Goal: Task Accomplishment & Management: Complete application form

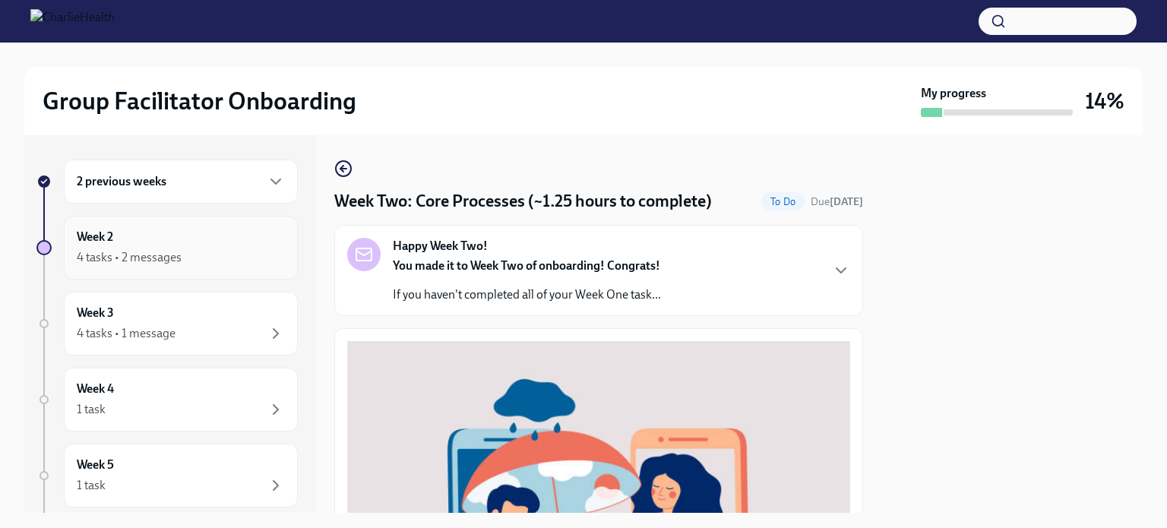
click at [160, 257] on div "4 tasks • 2 messages" at bounding box center [129, 257] width 105 height 17
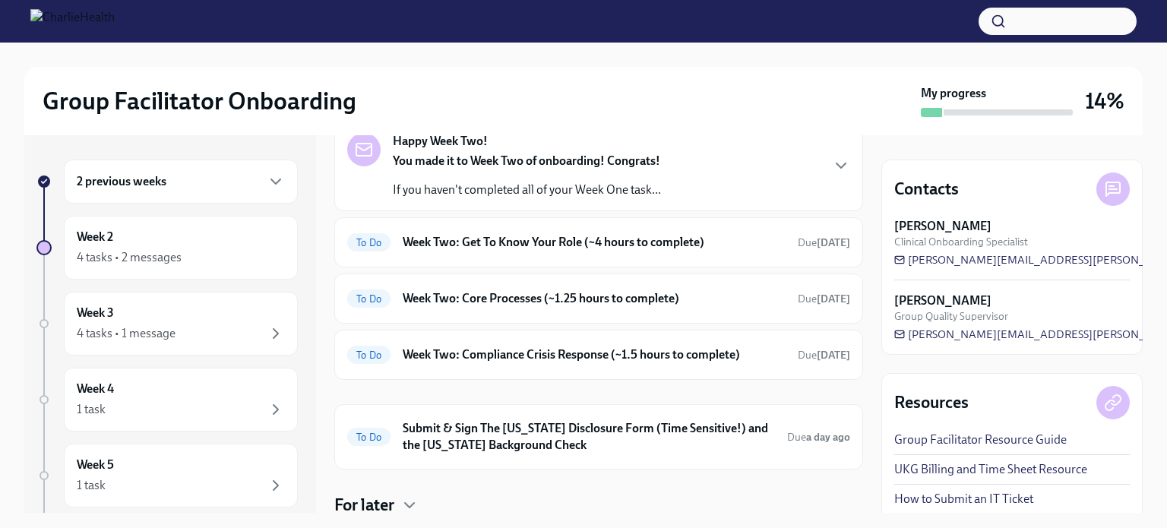
scroll to position [84, 0]
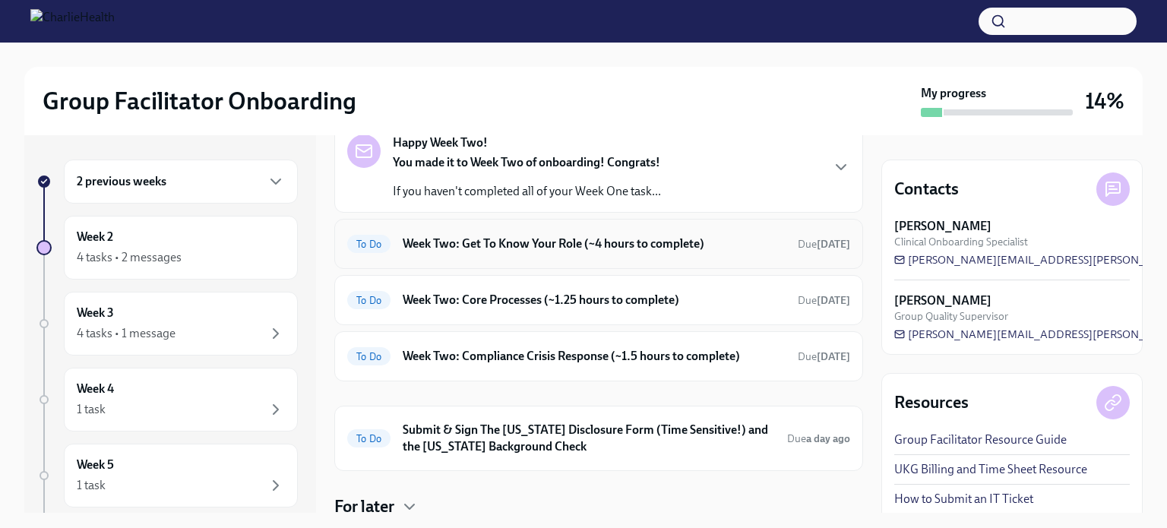
click at [444, 257] on div "To Do Week Two: Get To Know Your Role (~4 hours to complete) Due in 3 days" at bounding box center [598, 244] width 529 height 50
click at [482, 245] on h6 "Week Two: Get To Know Your Role (~4 hours to complete)" at bounding box center [594, 243] width 383 height 17
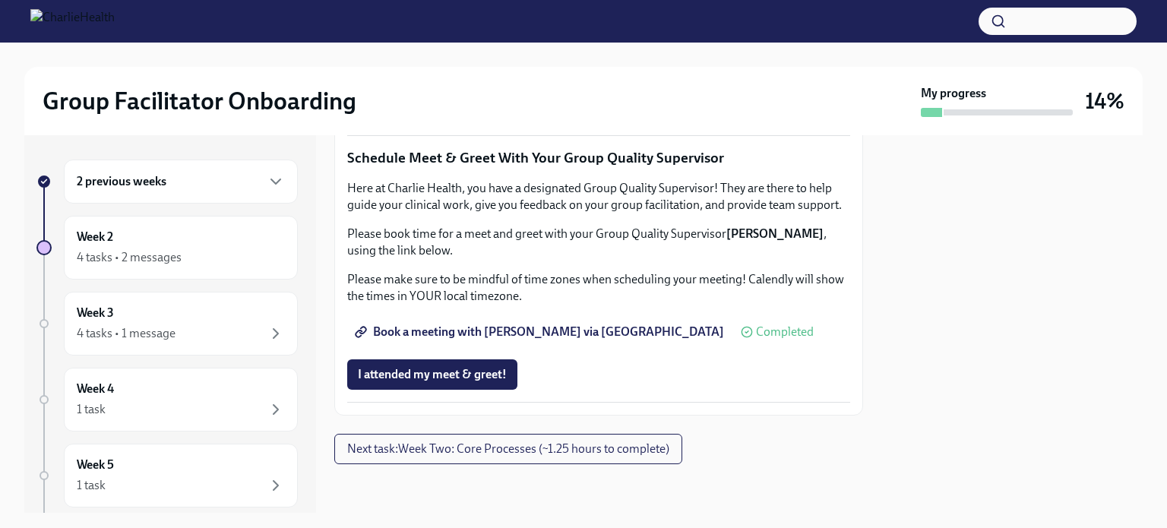
scroll to position [1533, 0]
click at [529, 456] on span "Next task : Week Two: Core Processes (~1.25 hours to complete)" at bounding box center [508, 448] width 322 height 15
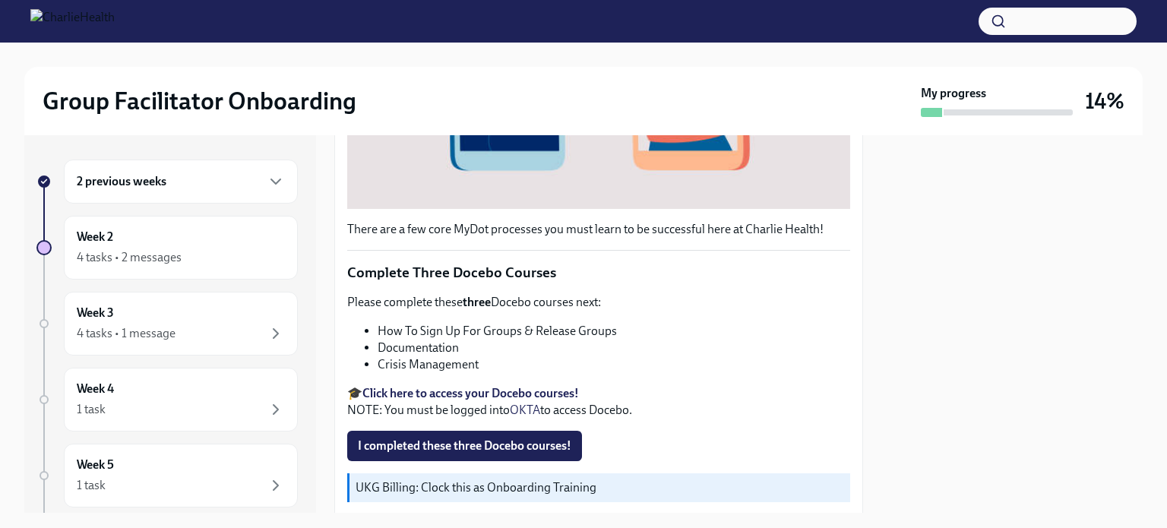
scroll to position [572, 0]
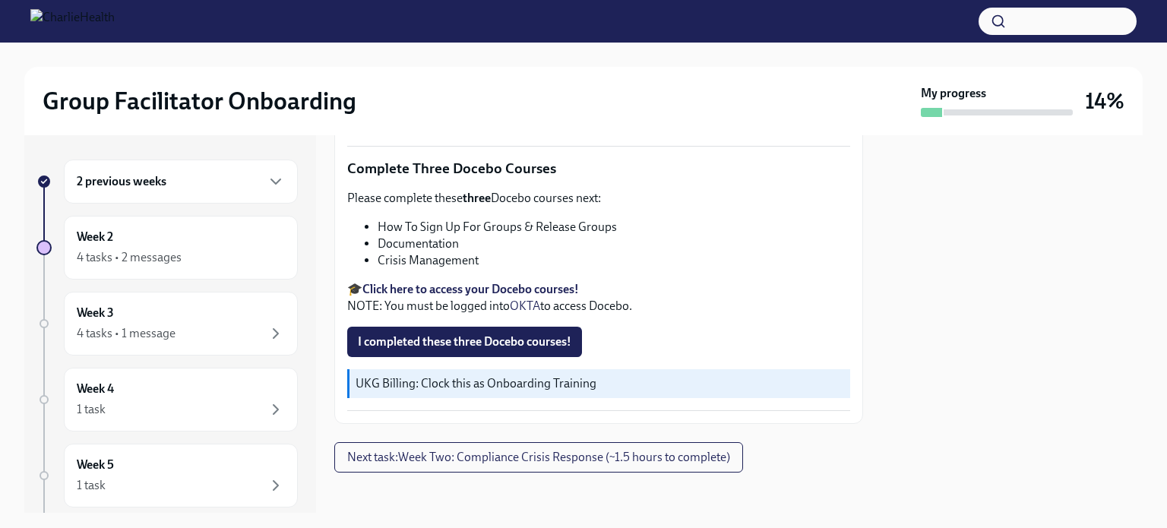
click at [469, 283] on strong "Click here to access your Docebo courses!" at bounding box center [470, 289] width 216 height 14
click at [465, 456] on button "Next task : Week Two: Compliance Crisis Response (~1.5 hours to complete)" at bounding box center [538, 457] width 409 height 30
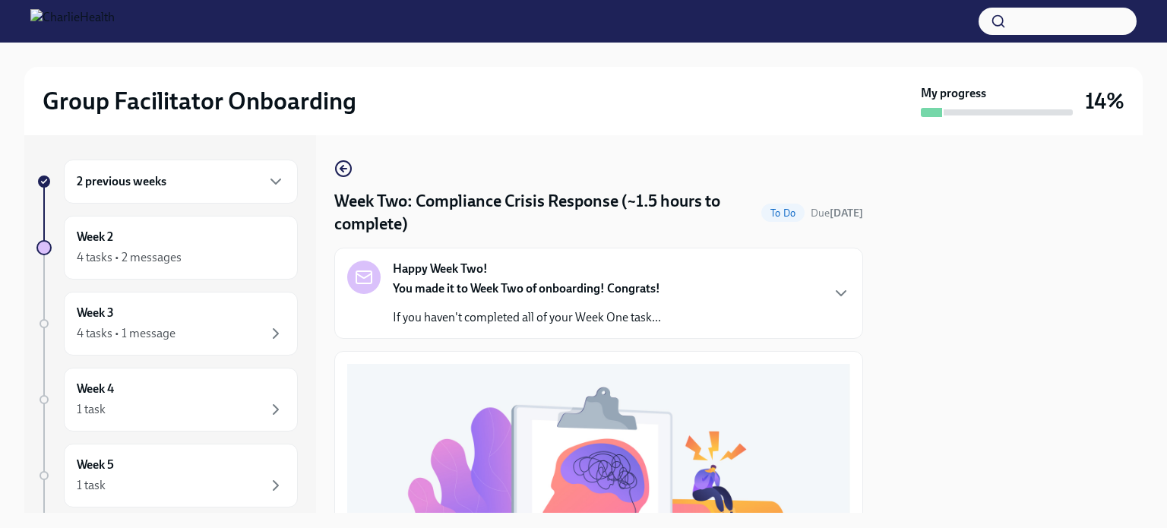
scroll to position [2, 0]
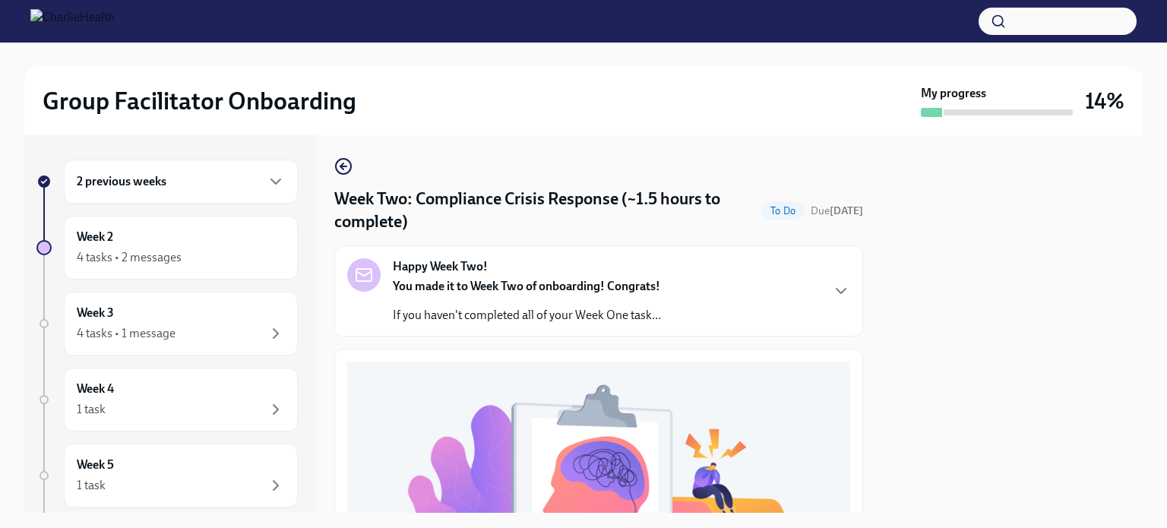
click at [444, 310] on p "If you haven't completed all of your Week One task..." at bounding box center [527, 315] width 268 height 17
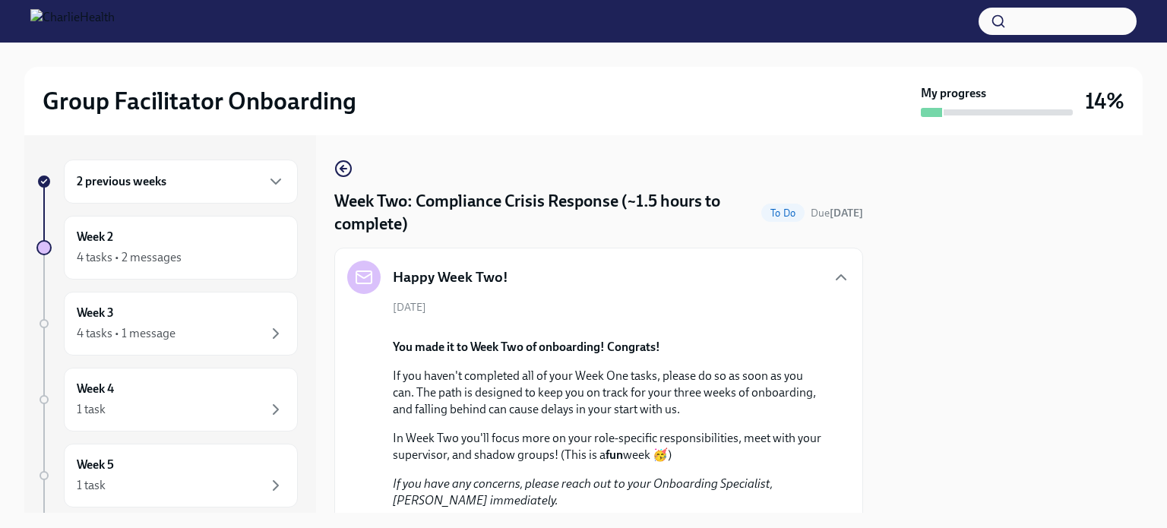
scroll to position [1, 0]
click at [339, 170] on icon "button" at bounding box center [343, 168] width 18 height 18
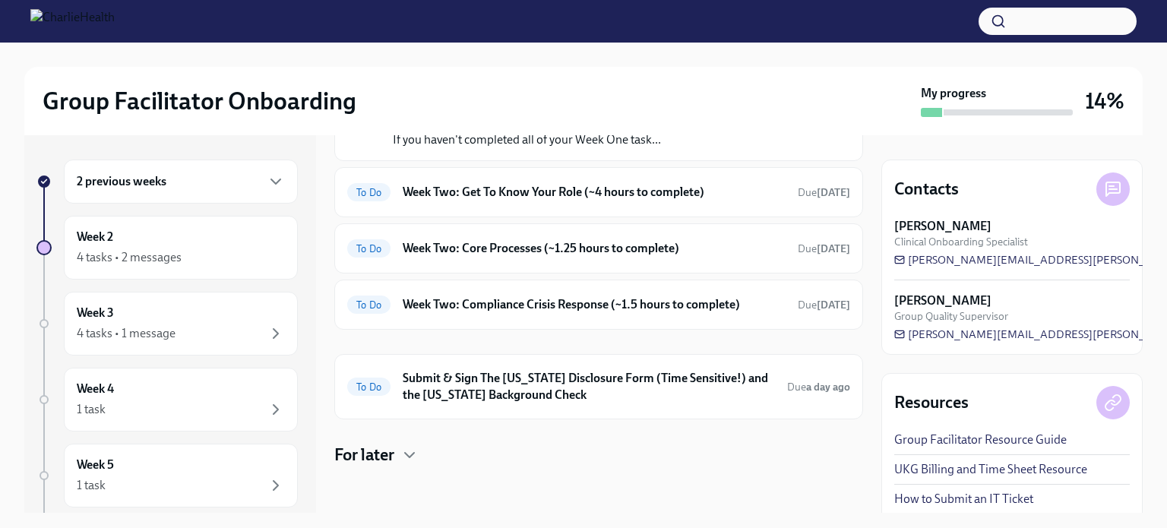
scroll to position [112, 0]
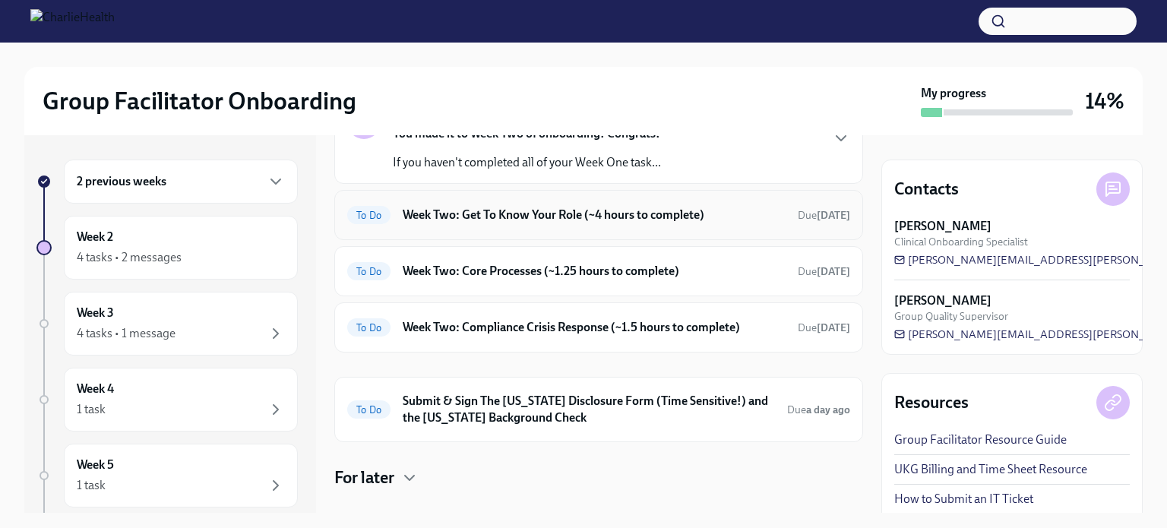
click at [442, 226] on div "To Do Week Two: Get To Know Your Role (~4 hours to complete) Due in 3 days" at bounding box center [598, 215] width 529 height 50
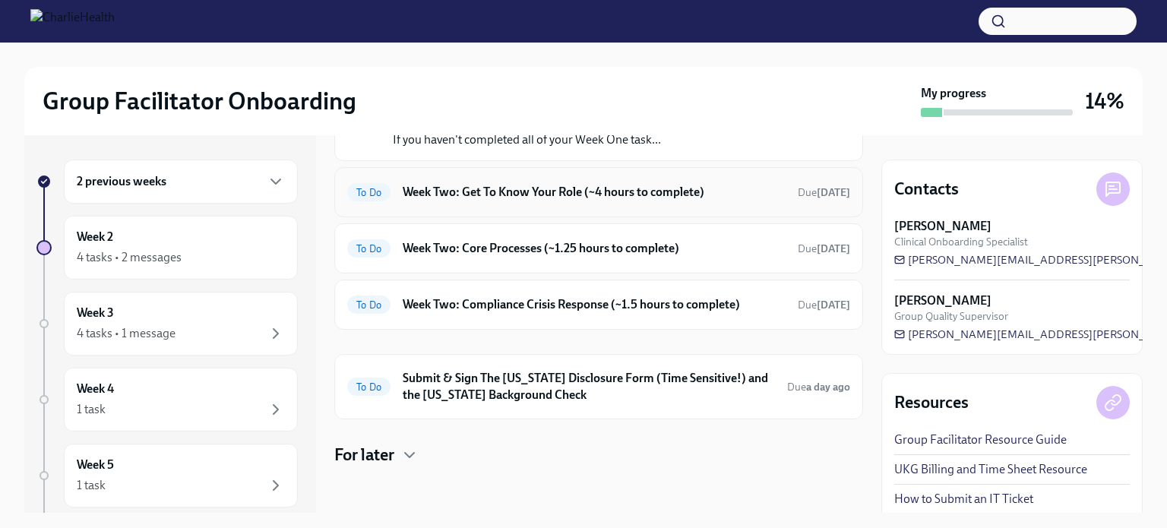
click at [453, 171] on div "To Do Week Two: Get To Know Your Role (~4 hours to complete) Due in 3 days" at bounding box center [598, 192] width 529 height 50
click at [445, 254] on h6 "Week Two: Core Processes (~1.25 hours to complete)" at bounding box center [594, 248] width 383 height 17
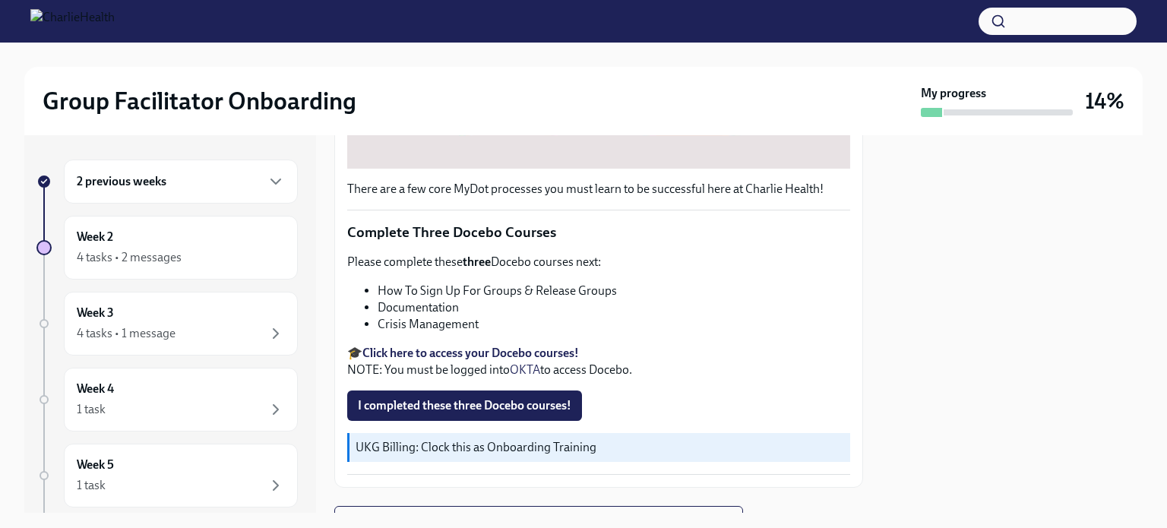
scroll to position [563, 0]
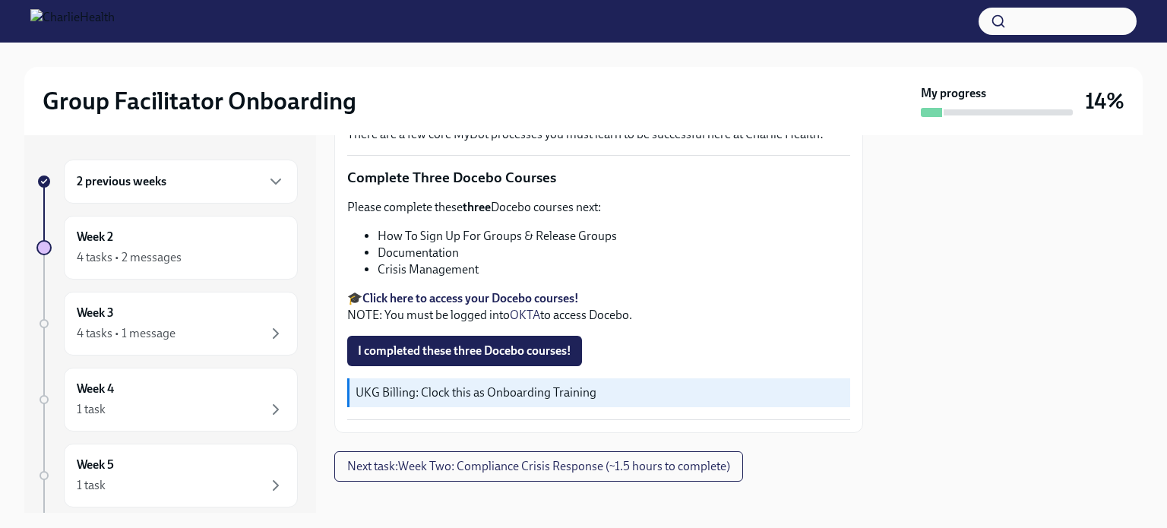
click at [42, 22] on img at bounding box center [72, 21] width 84 height 24
drag, startPoint x: 33, startPoint y: 2, endPoint x: 115, endPoint y: 94, distance: 123.2
click at [115, 94] on h2 "Group Facilitator Onboarding" at bounding box center [200, 101] width 314 height 30
click at [163, 176] on h6 "2 previous weeks" at bounding box center [122, 181] width 90 height 17
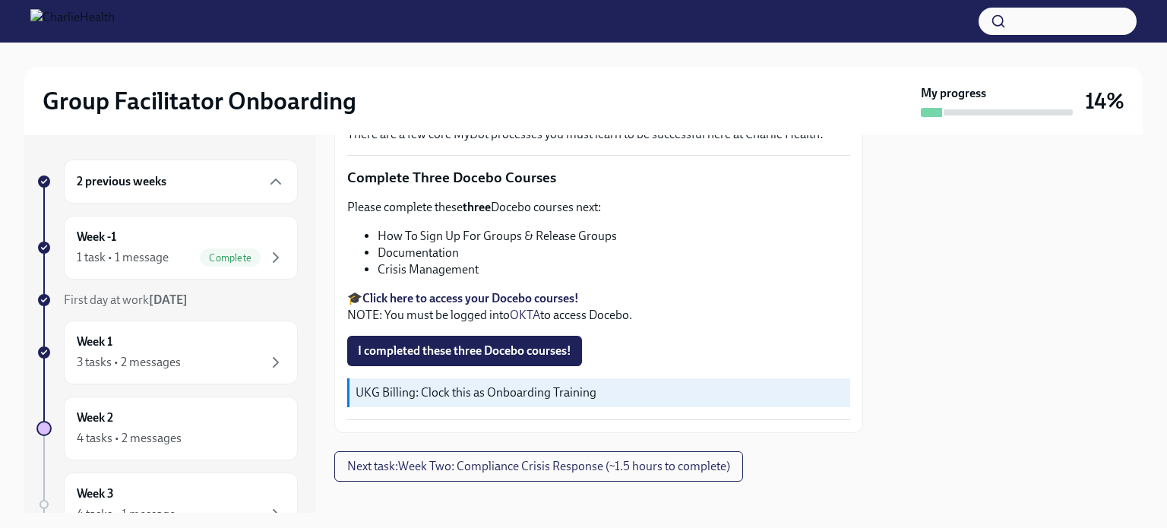
scroll to position [572, 0]
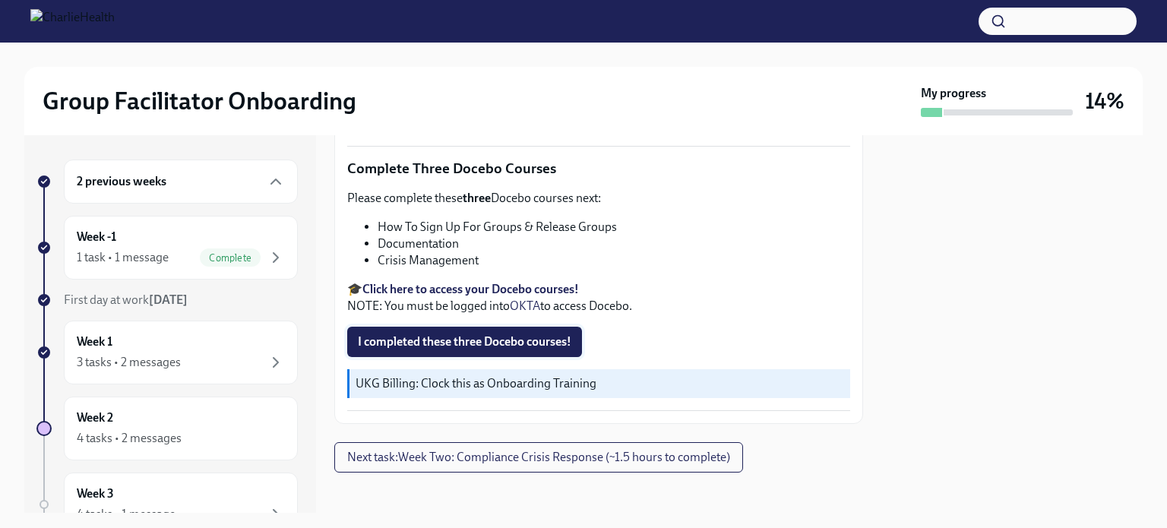
click at [468, 339] on span "I completed these three Docebo courses!" at bounding box center [464, 341] width 213 height 15
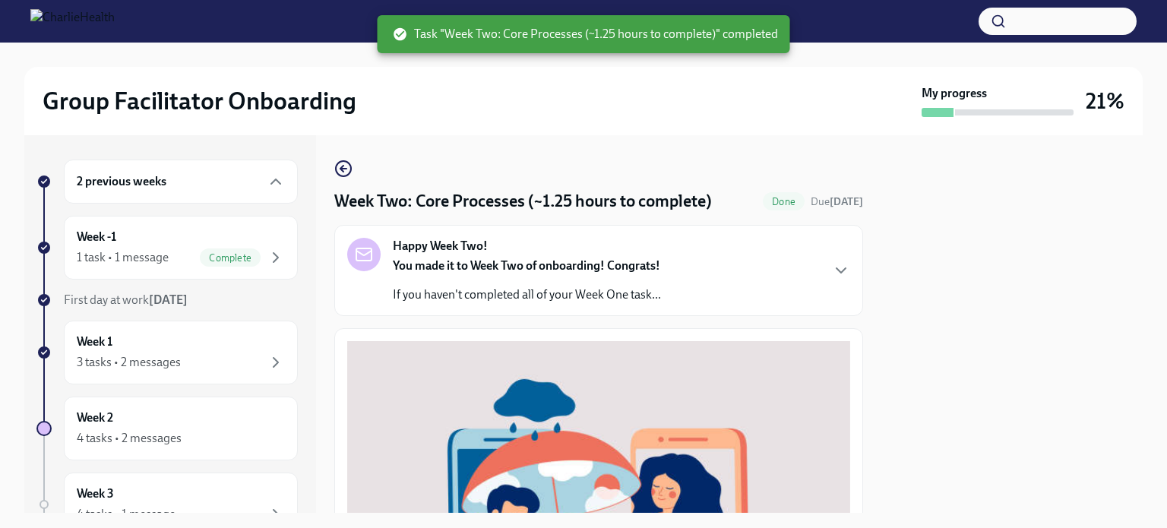
scroll to position [1, 0]
click at [439, 238] on strong "Happy Week Two!" at bounding box center [440, 245] width 95 height 17
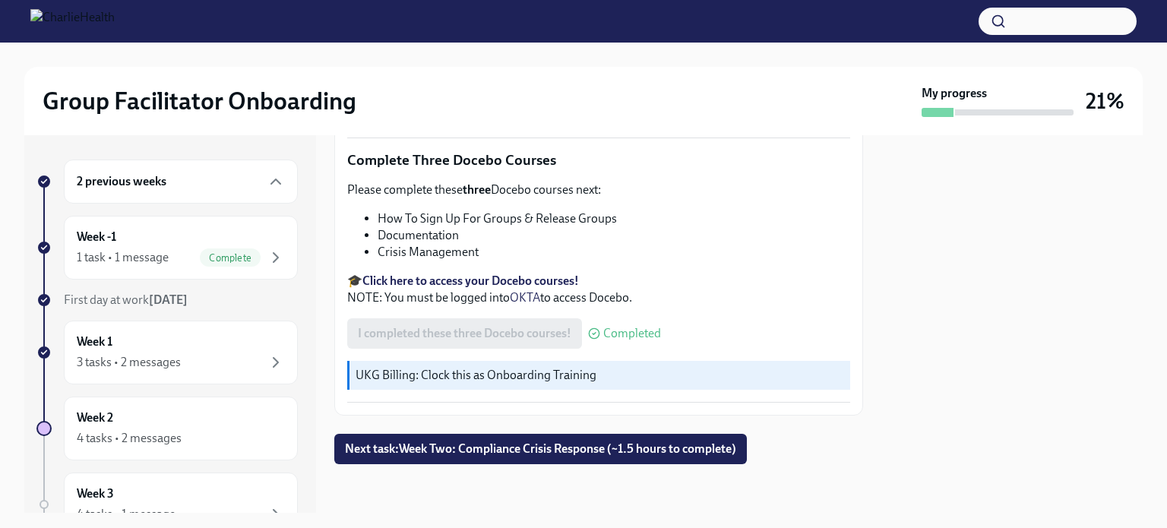
scroll to position [1070, 0]
click at [387, 452] on span "Next task : Week Two: Compliance Crisis Response (~1.5 hours to complete)" at bounding box center [540, 448] width 391 height 15
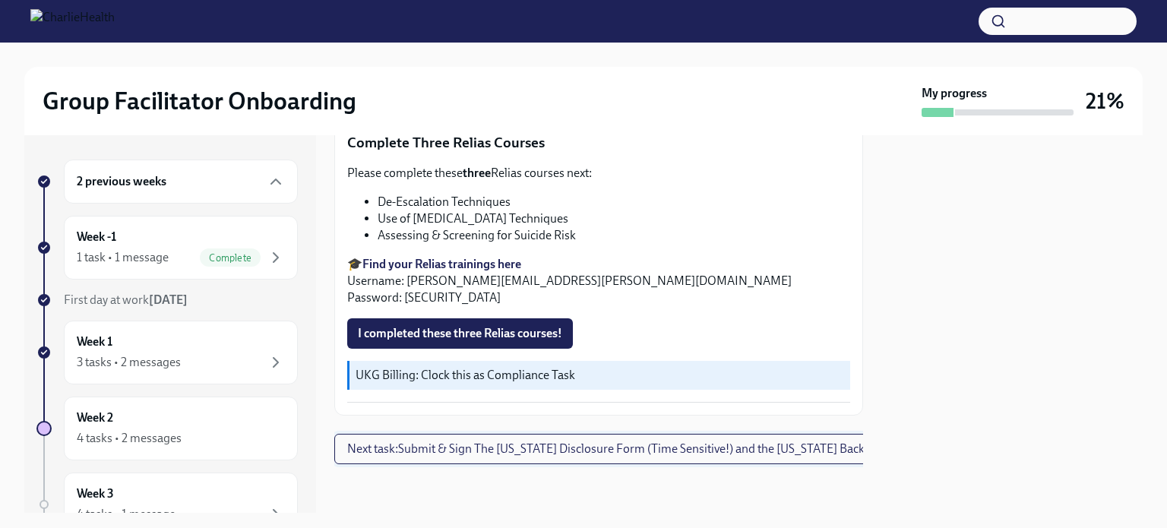
scroll to position [1105, 0]
click at [437, 257] on strong "Find your Relias trainings here" at bounding box center [441, 264] width 159 height 14
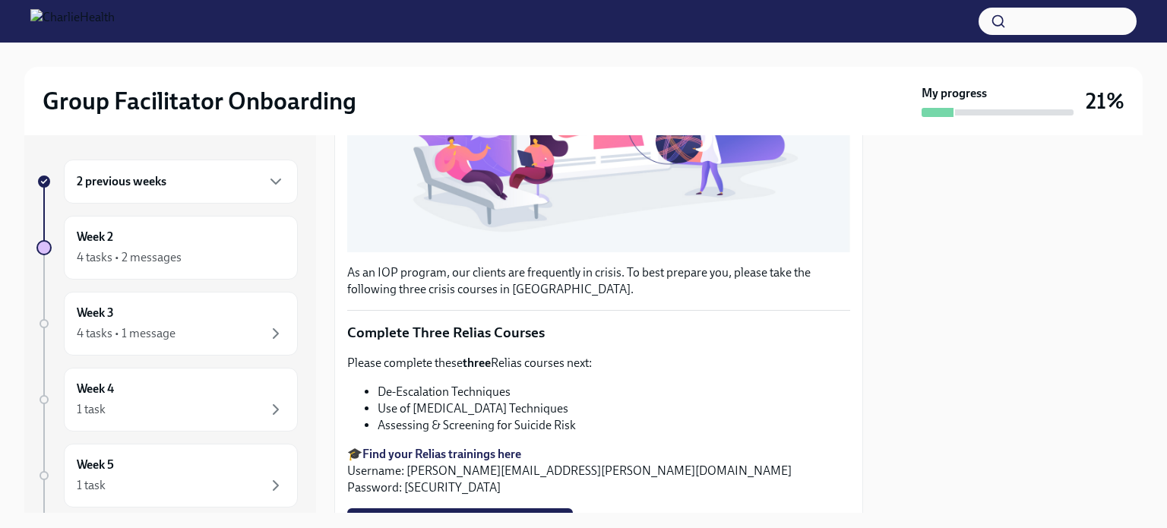
scroll to position [607, 0]
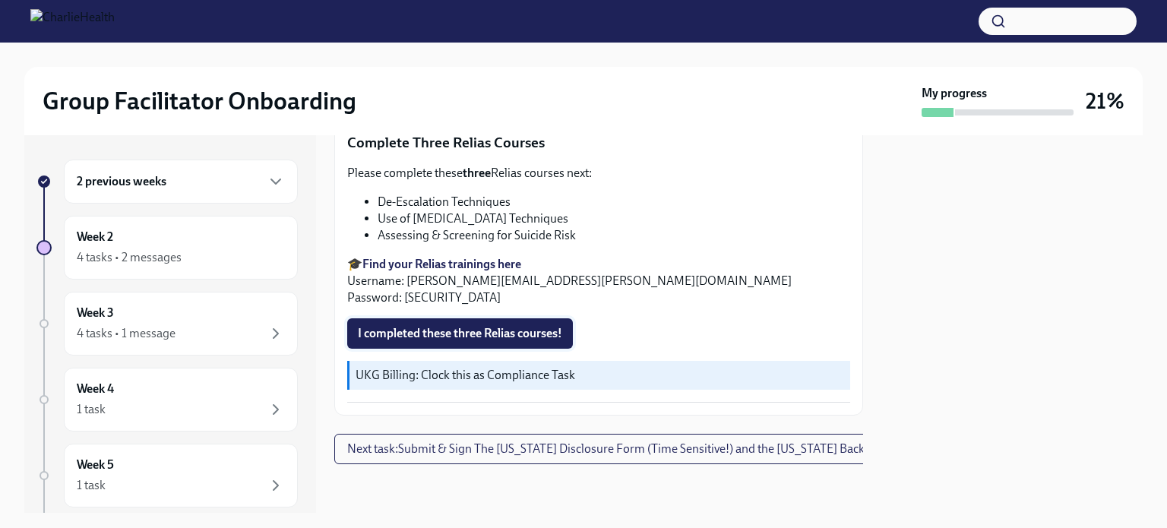
click at [468, 318] on button "I completed these three Relias courses!" at bounding box center [460, 333] width 226 height 30
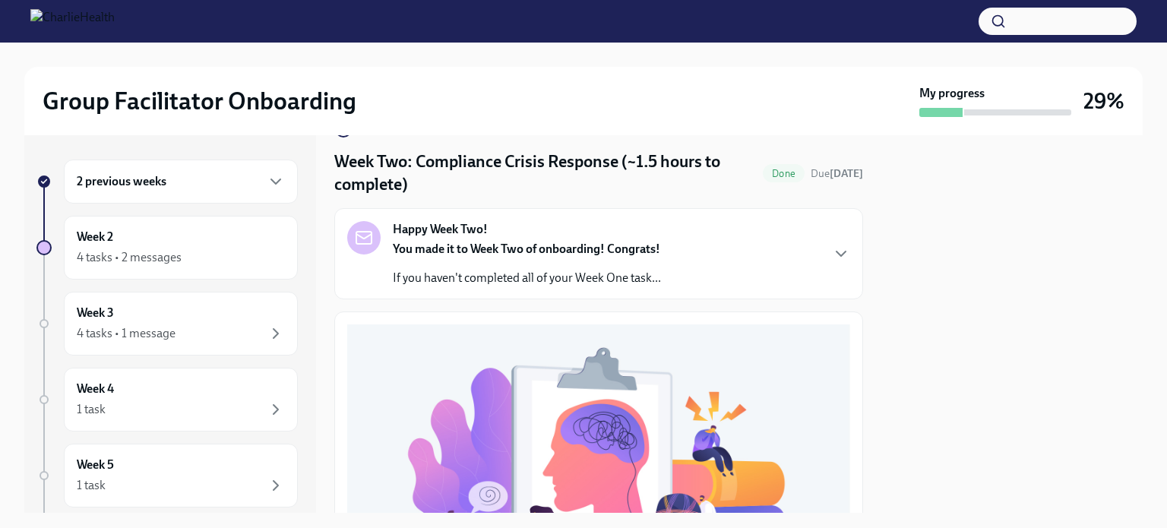
scroll to position [0, 0]
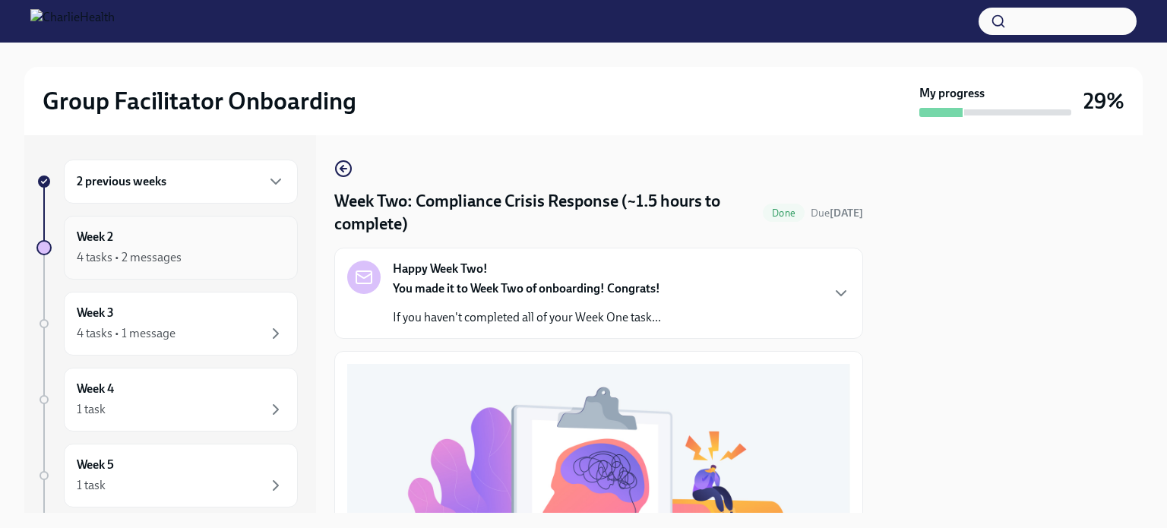
click at [194, 233] on div "Week 2 4 tasks • 2 messages" at bounding box center [181, 248] width 208 height 38
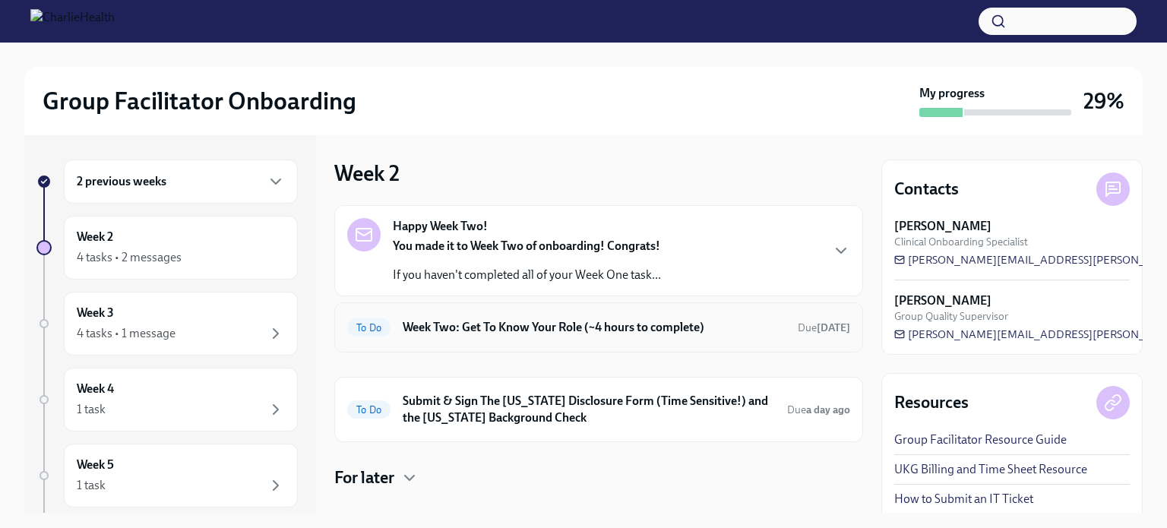
scroll to position [71, 0]
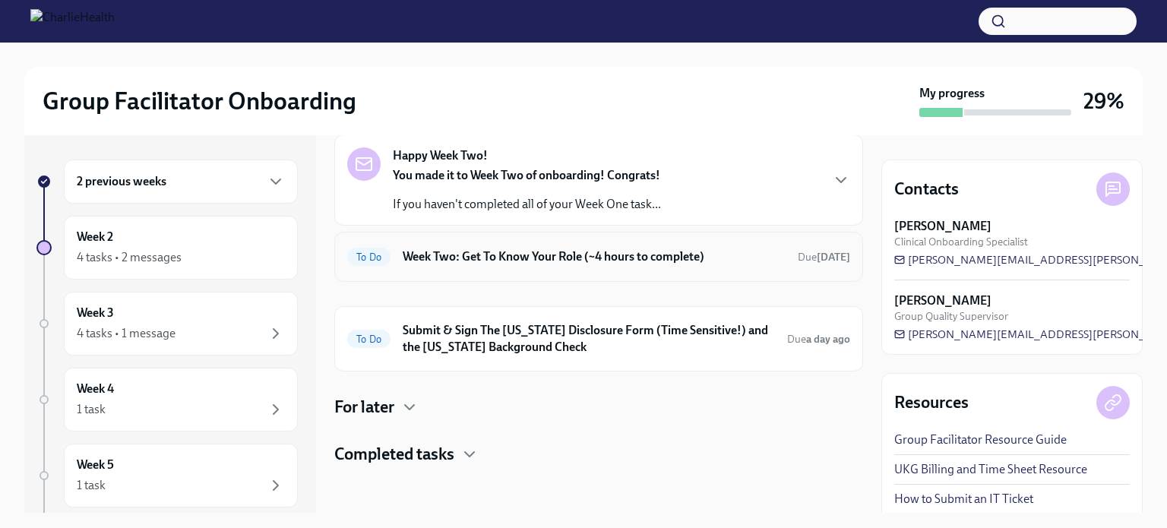
click at [428, 275] on div "To Do Week Two: Get To Know Your Role (~4 hours to complete) Due in 3 days" at bounding box center [598, 257] width 529 height 50
click at [432, 259] on h6 "Week Two: Get To Know Your Role (~4 hours to complete)" at bounding box center [594, 256] width 383 height 17
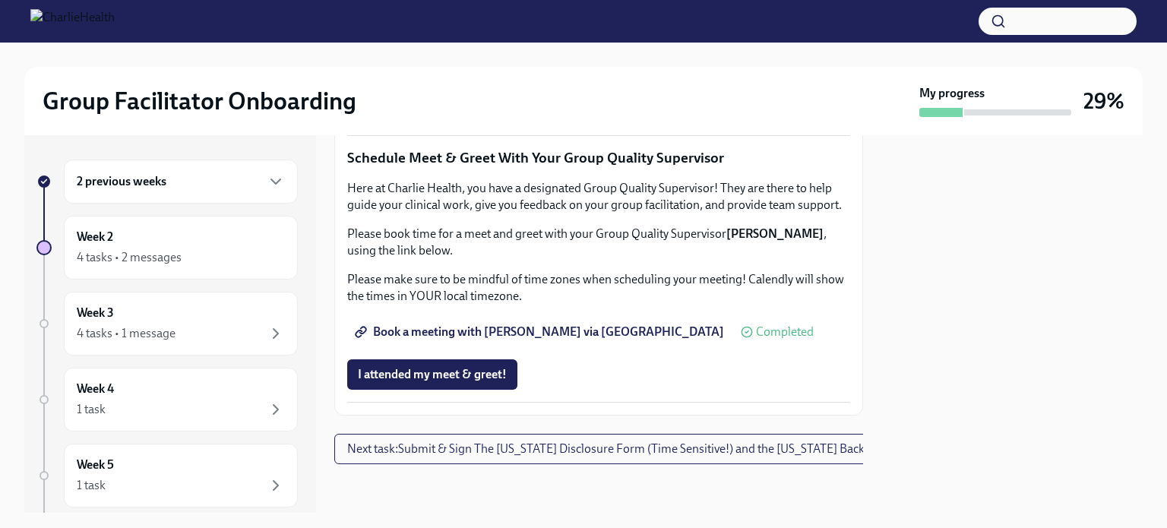
scroll to position [1557, 0]
click at [158, 242] on div "Week 2 4 tasks • 2 messages" at bounding box center [181, 248] width 208 height 38
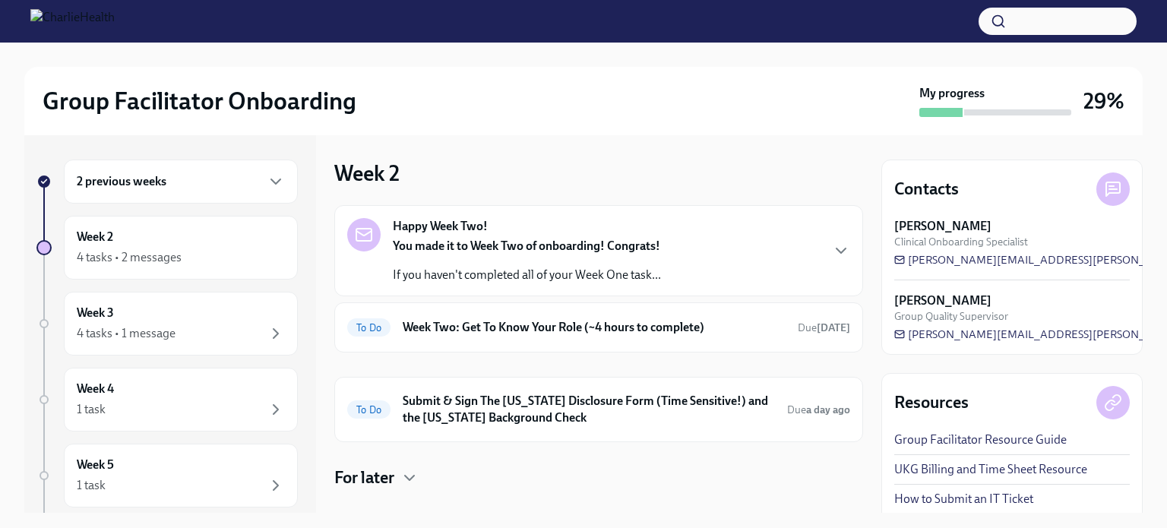
click at [432, 241] on strong "You made it to Week Two of onboarding! Congrats!" at bounding box center [526, 245] width 267 height 14
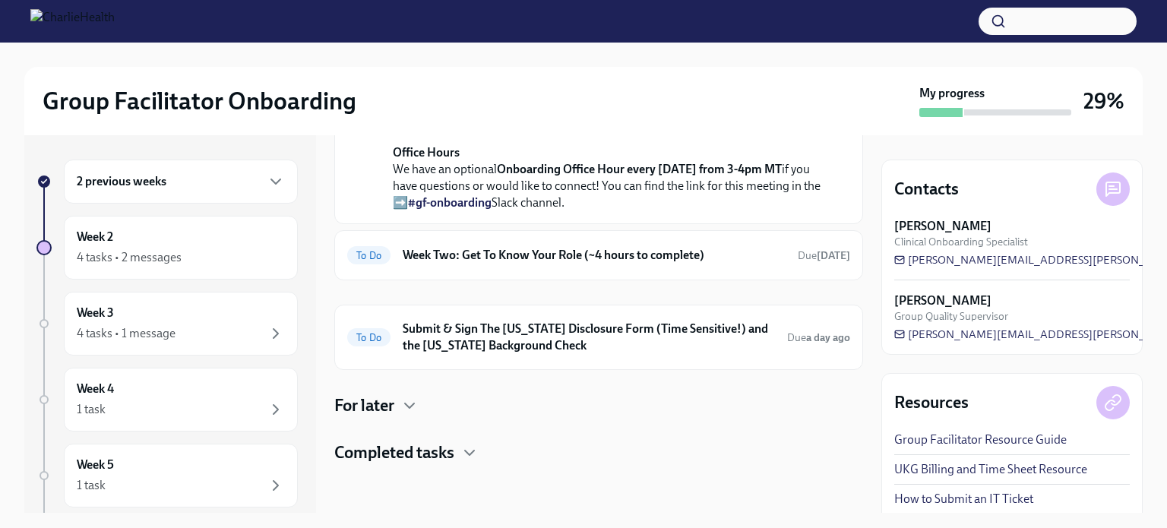
scroll to position [569, 0]
click at [439, 263] on h6 "Week Two: Get To Know Your Role (~4 hours to complete)" at bounding box center [594, 255] width 383 height 17
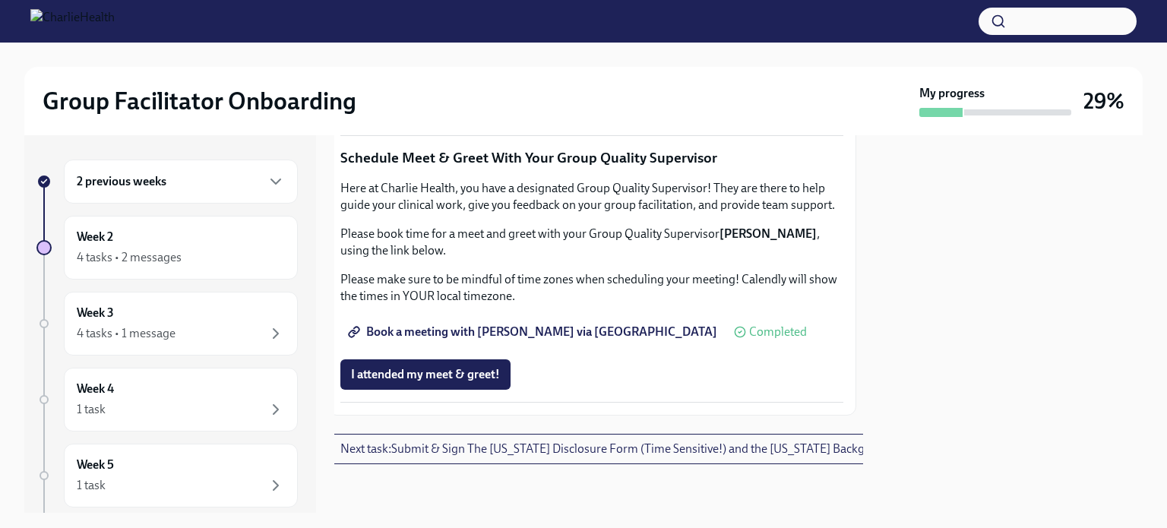
scroll to position [1557, 0]
click at [551, 443] on span "Next task : Submit & Sign The Utah Disclosure Form (Time Sensitive!) and the Lo…" at bounding box center [642, 448] width 590 height 15
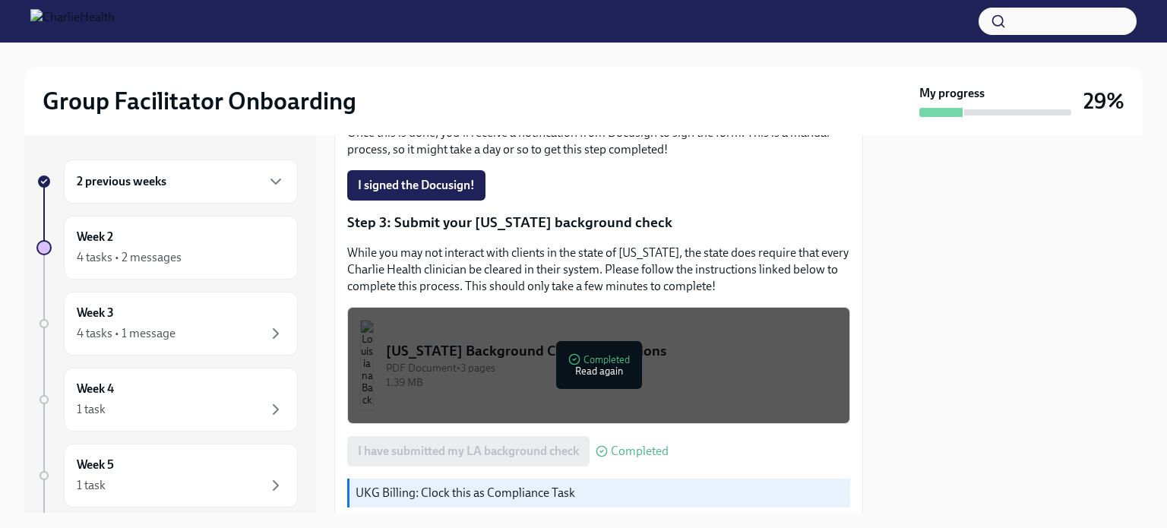
scroll to position [497, 0]
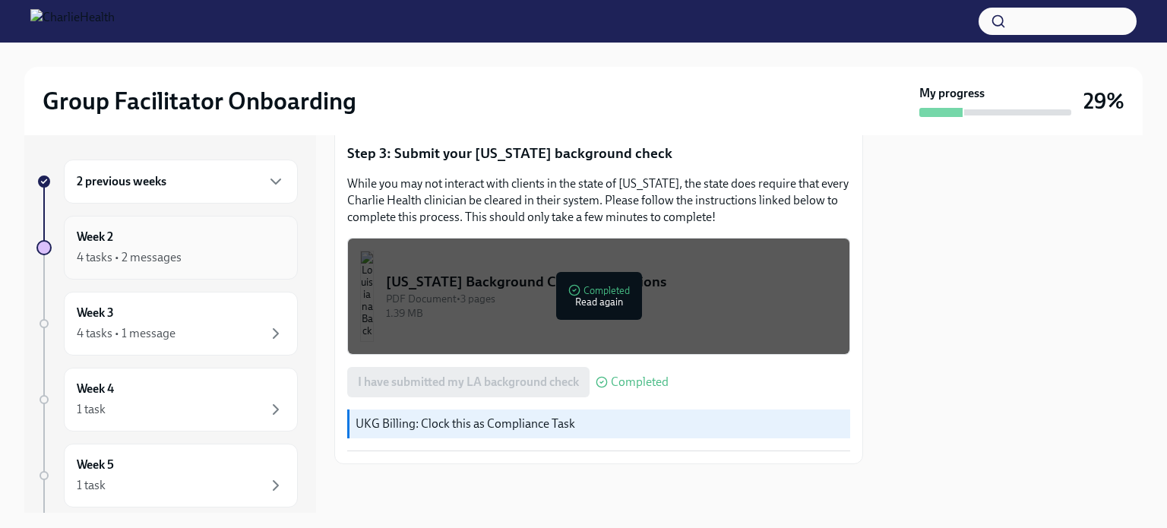
click at [137, 245] on div "Week 2 4 tasks • 2 messages" at bounding box center [181, 248] width 208 height 38
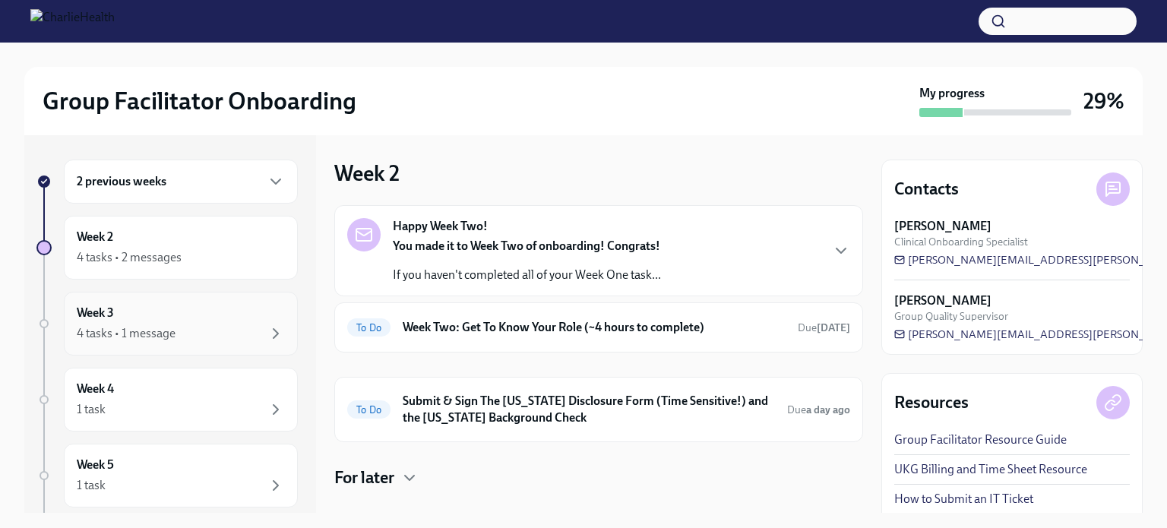
click at [148, 350] on div "Week 3 4 tasks • 1 message" at bounding box center [181, 324] width 234 height 64
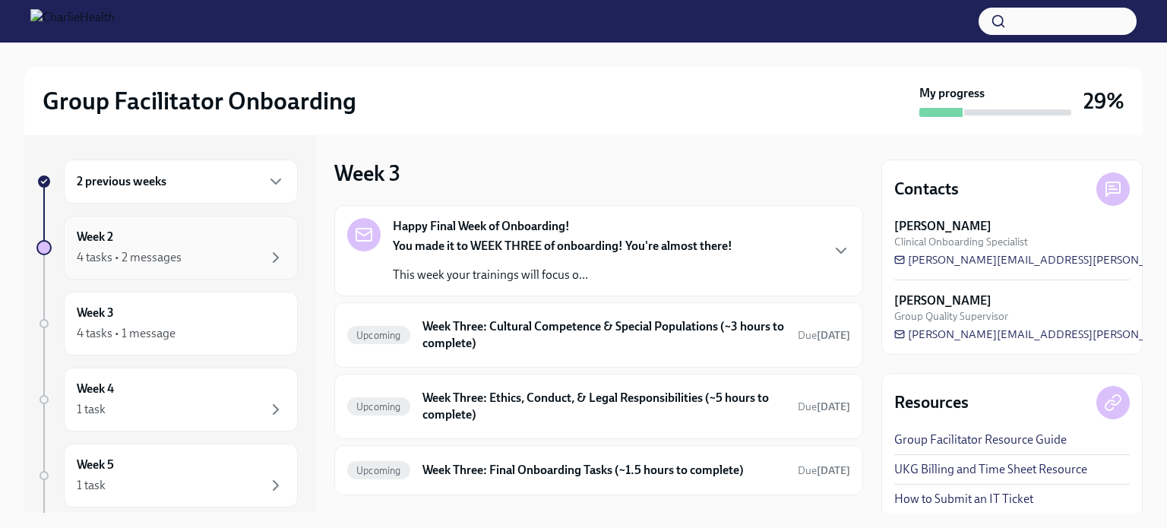
click at [201, 239] on div "Week 2 4 tasks • 2 messages" at bounding box center [181, 248] width 208 height 38
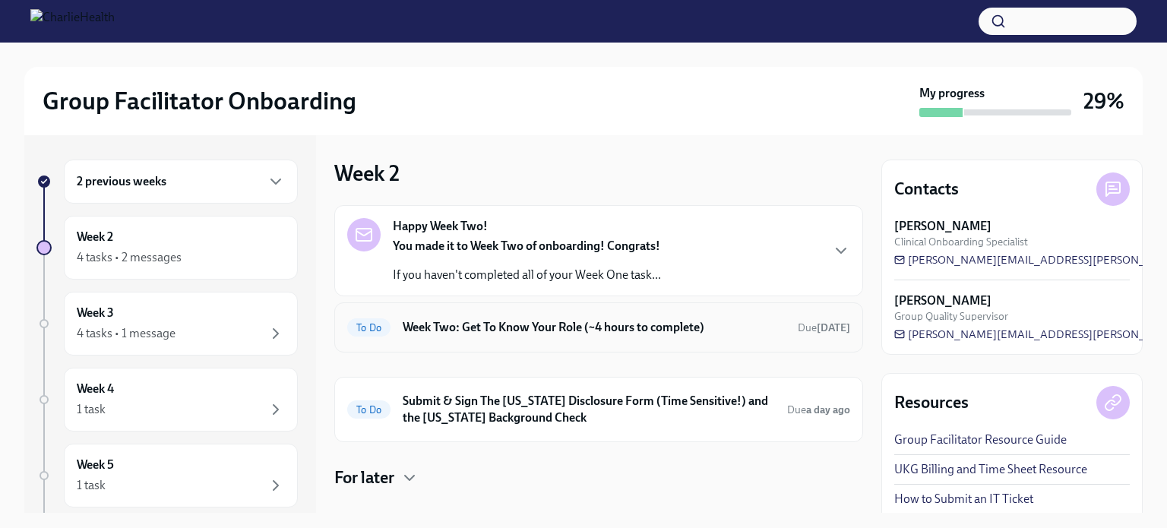
click at [456, 333] on h6 "Week Two: Get To Know Your Role (~4 hours to complete)" at bounding box center [594, 327] width 383 height 17
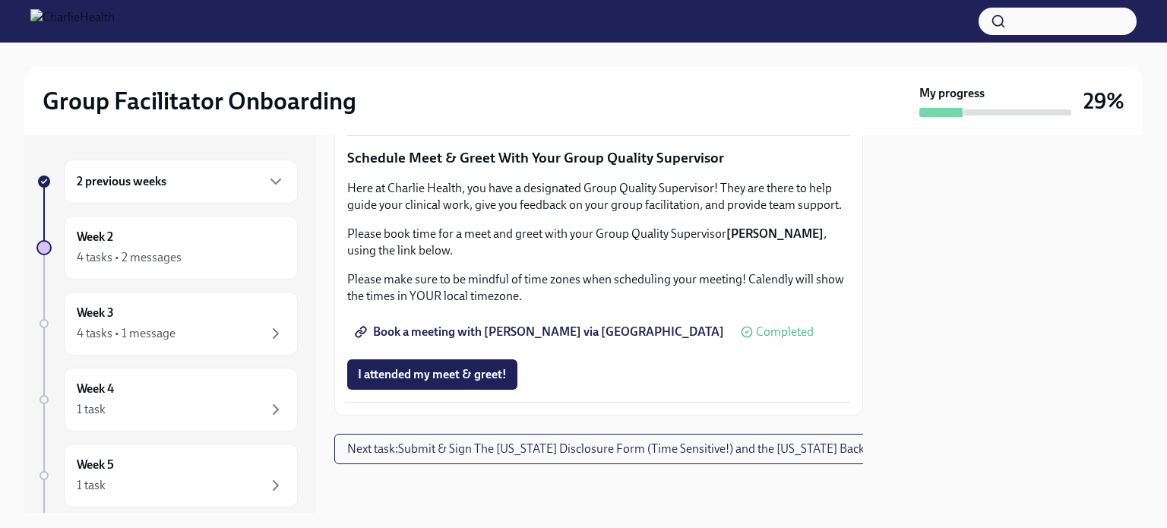
scroll to position [1557, 0]
click at [253, 251] on div "4 tasks • 2 messages" at bounding box center [181, 257] width 208 height 18
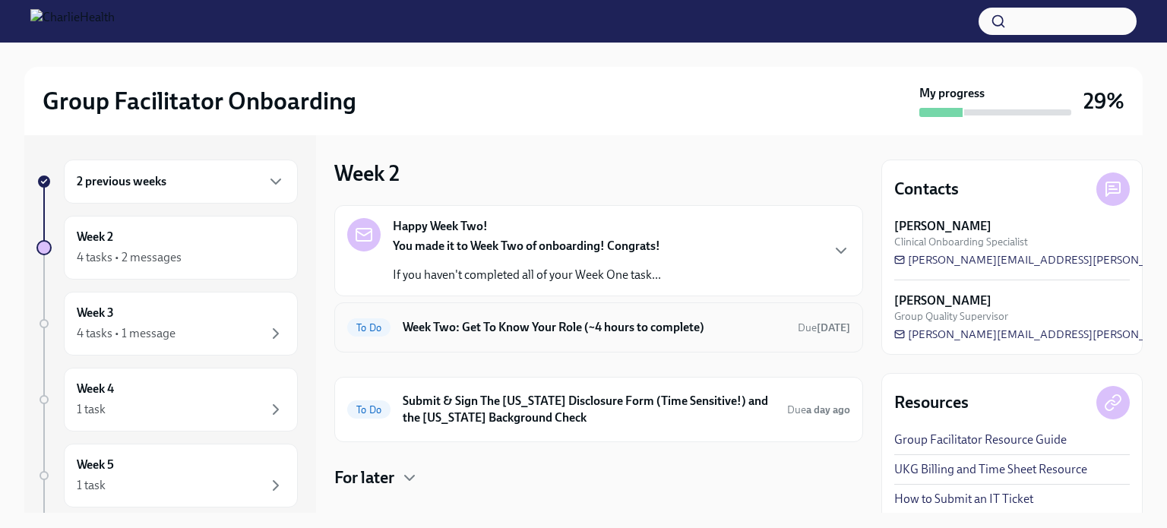
click at [432, 334] on h6 "Week Two: Get To Know Your Role (~4 hours to complete)" at bounding box center [594, 327] width 383 height 17
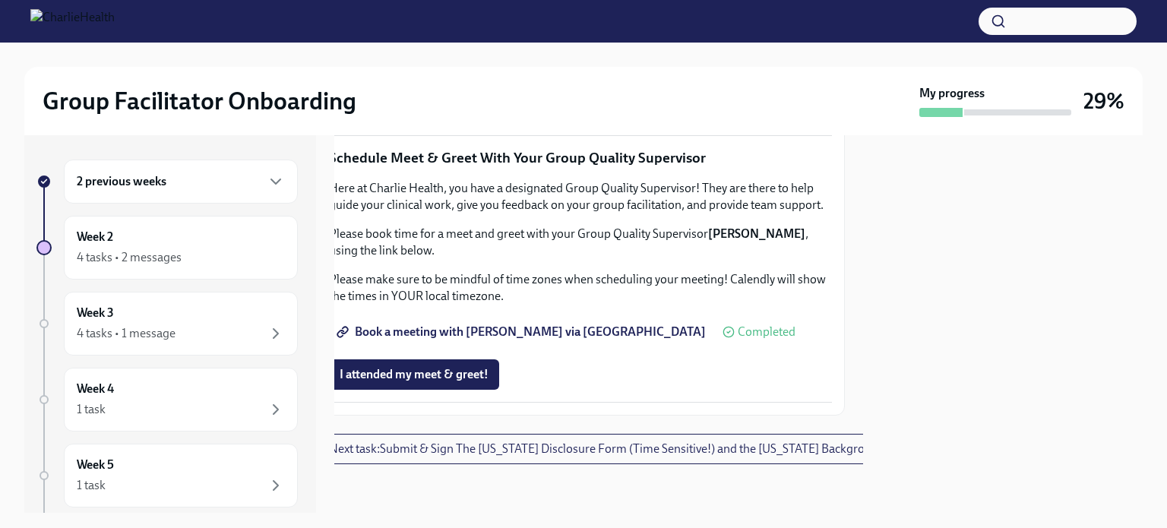
scroll to position [1171, 18]
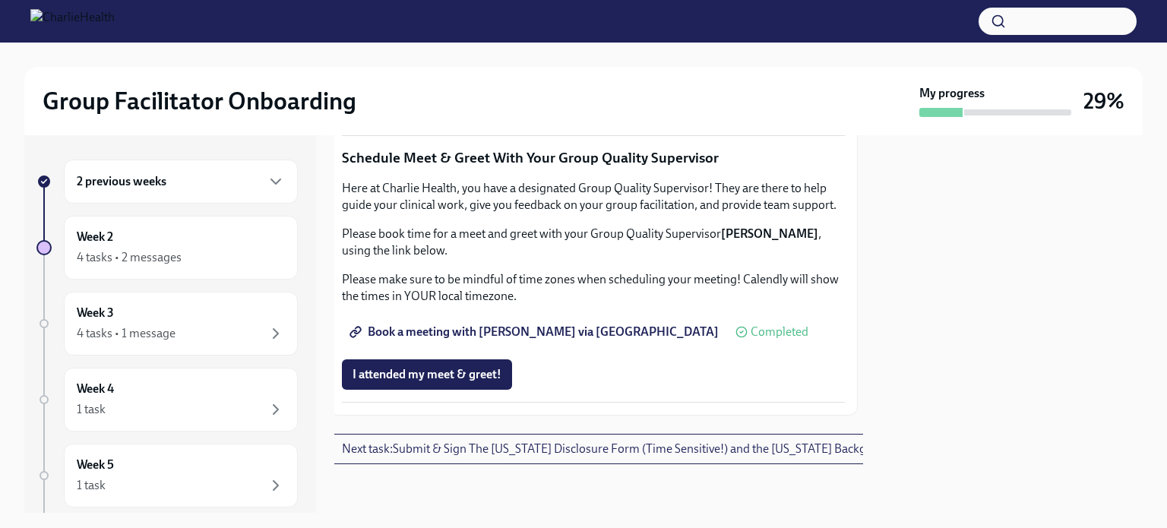
scroll to position [1556, 5]
